Goal: Complete application form

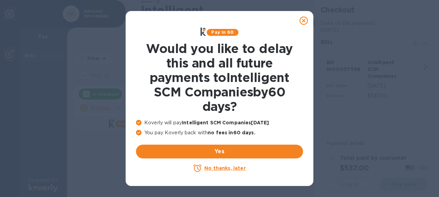
click at [222, 166] on u "No thanks, later" at bounding box center [224, 169] width 41 height 6
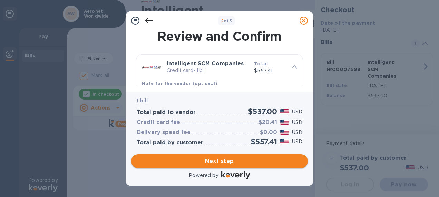
click at [227, 162] on span "Next step" at bounding box center [220, 161] width 166 height 8
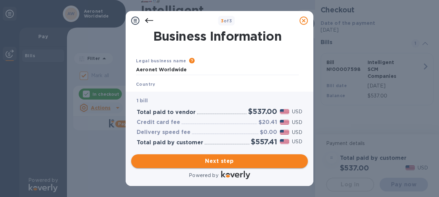
type input "[GEOGRAPHIC_DATA]"
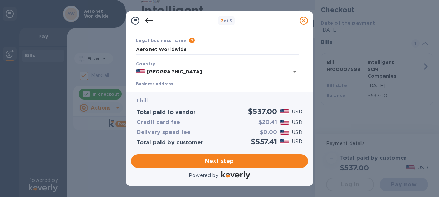
scroll to position [35, 0]
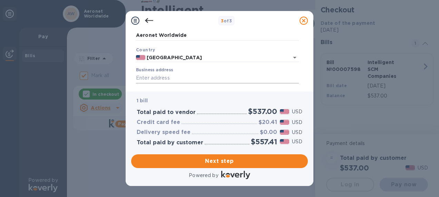
click at [157, 76] on input "Business address" at bounding box center [217, 78] width 163 height 10
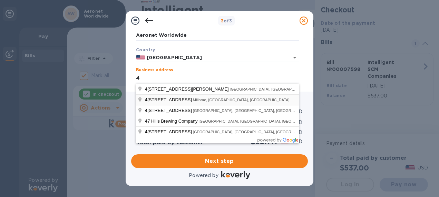
type input "42 Corporate Park"
type input "#100"
type input "Irvine"
type input "CA"
type input "92606"
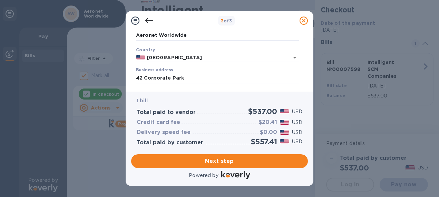
click at [228, 72] on div "Business address [STREET_ADDRESS]" at bounding box center [217, 76] width 163 height 16
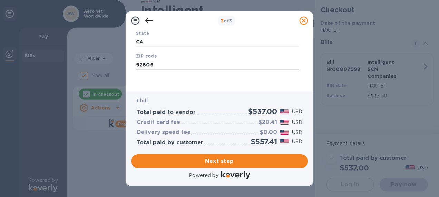
scroll to position [140, 0]
click at [215, 157] on span "Next step" at bounding box center [220, 161] width 166 height 8
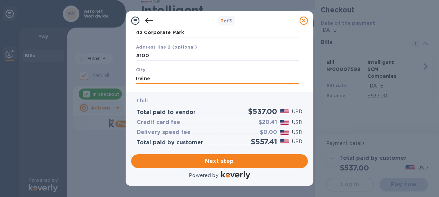
scroll to position [115, 0]
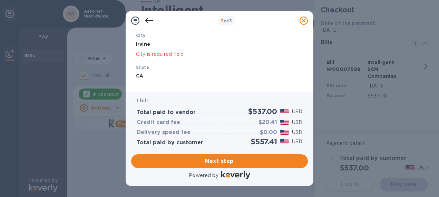
drag, startPoint x: 153, startPoint y: 41, endPoint x: 141, endPoint y: 46, distance: 12.4
click at [156, 40] on input "Irvine" at bounding box center [217, 44] width 163 height 10
type input "I"
type input "Irvine"
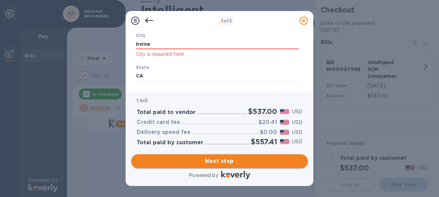
click at [216, 159] on span "Next step" at bounding box center [220, 161] width 166 height 8
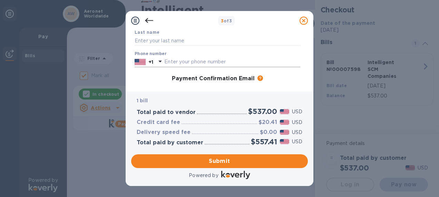
scroll to position [35, 0]
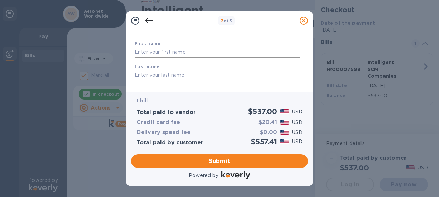
click at [176, 53] on input "text" at bounding box center [218, 52] width 166 height 10
type input "[PERSON_NAME]"
type input "4692128399"
type input "[EMAIL_ADDRESS][DOMAIN_NAME]"
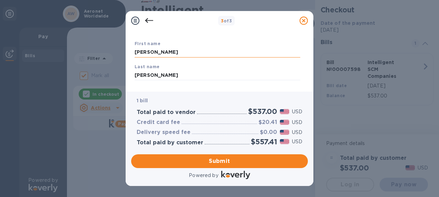
type input "[EMAIL_ADDRESS][DOMAIN_NAME]"
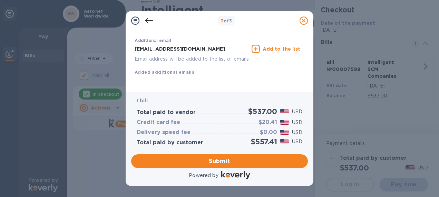
scroll to position [157, 0]
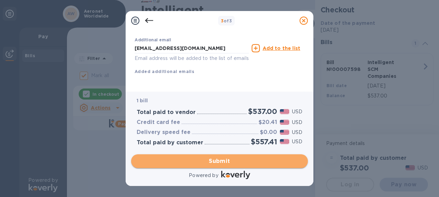
click at [213, 158] on span "Submit" at bounding box center [220, 161] width 166 height 8
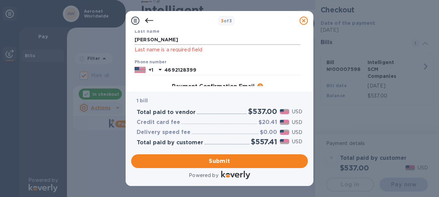
scroll to position [37, 0]
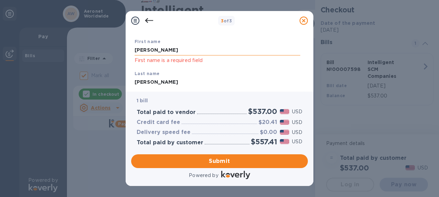
click at [176, 49] on input "[PERSON_NAME]" at bounding box center [218, 50] width 166 height 10
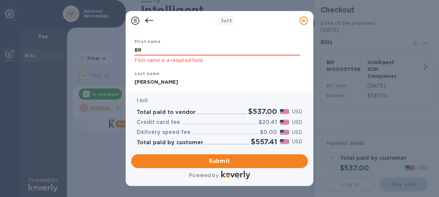
type input "B"
type input "[PERSON_NAME]"
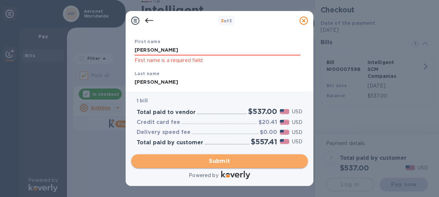
click at [216, 158] on span "Submit" at bounding box center [220, 161] width 166 height 8
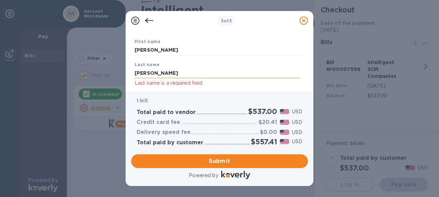
click at [159, 69] on input "[PERSON_NAME]" at bounding box center [218, 73] width 166 height 10
type input "R"
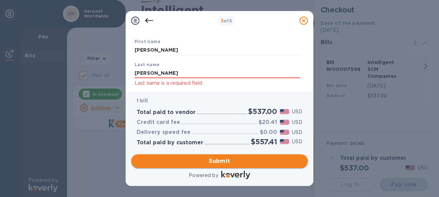
type input "[PERSON_NAME]"
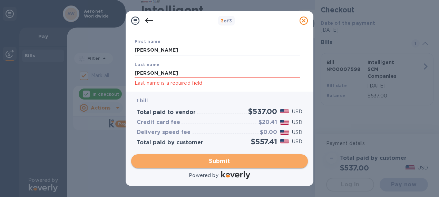
click at [223, 162] on span "Submit" at bounding box center [220, 161] width 166 height 8
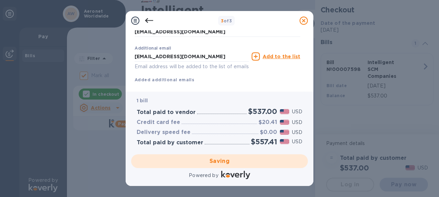
scroll to position [157, 0]
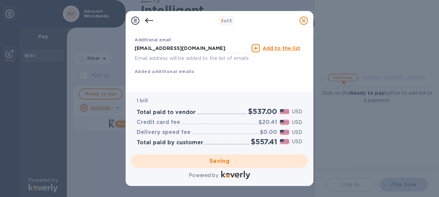
checkbox input "false"
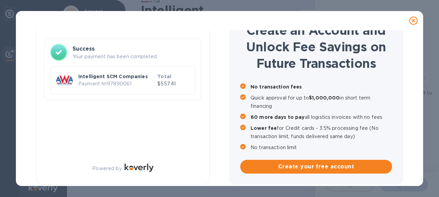
scroll to position [36, 0]
